Goal: Transaction & Acquisition: Download file/media

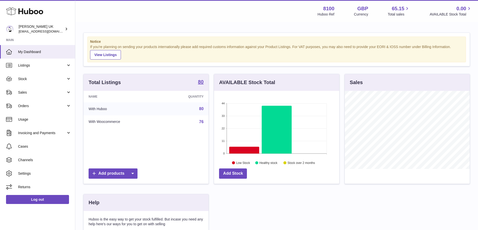
scroll to position [78, 125]
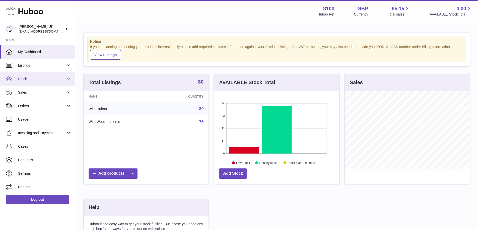
click at [33, 82] on link "Stock" at bounding box center [37, 79] width 75 height 14
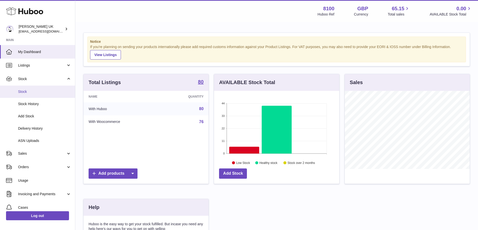
click at [29, 92] on span "Stock" at bounding box center [44, 92] width 53 height 5
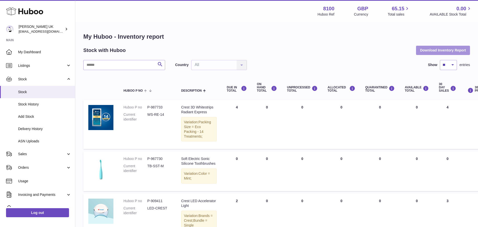
click at [454, 53] on button "Download Inventory Report" at bounding box center [443, 50] width 54 height 9
